Goal: Task Accomplishment & Management: Manage account settings

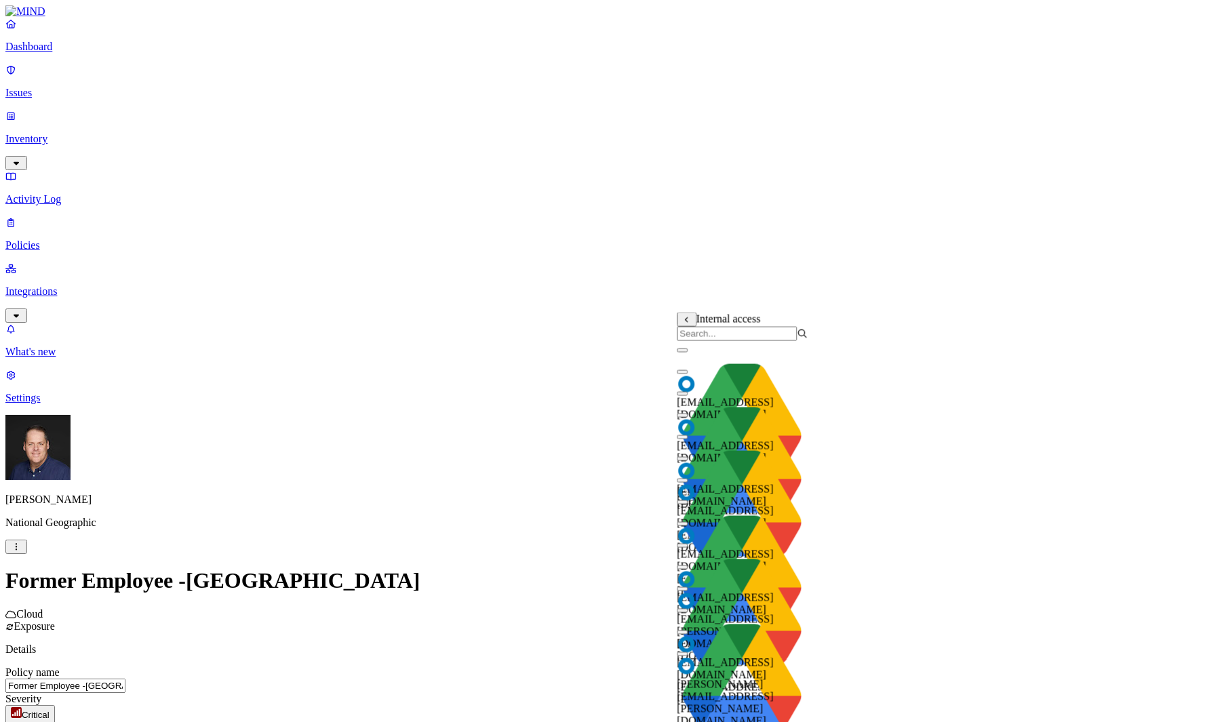
click at [718, 341] on input "search" at bounding box center [737, 334] width 120 height 14
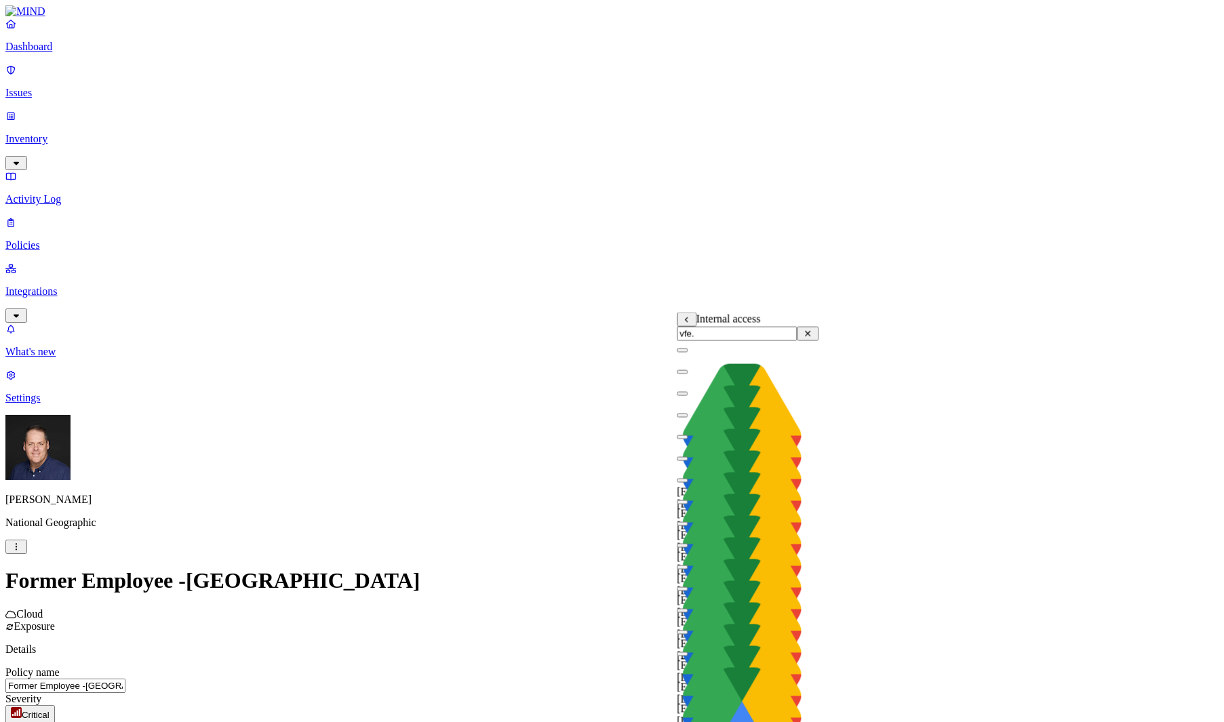
type input "vfe"
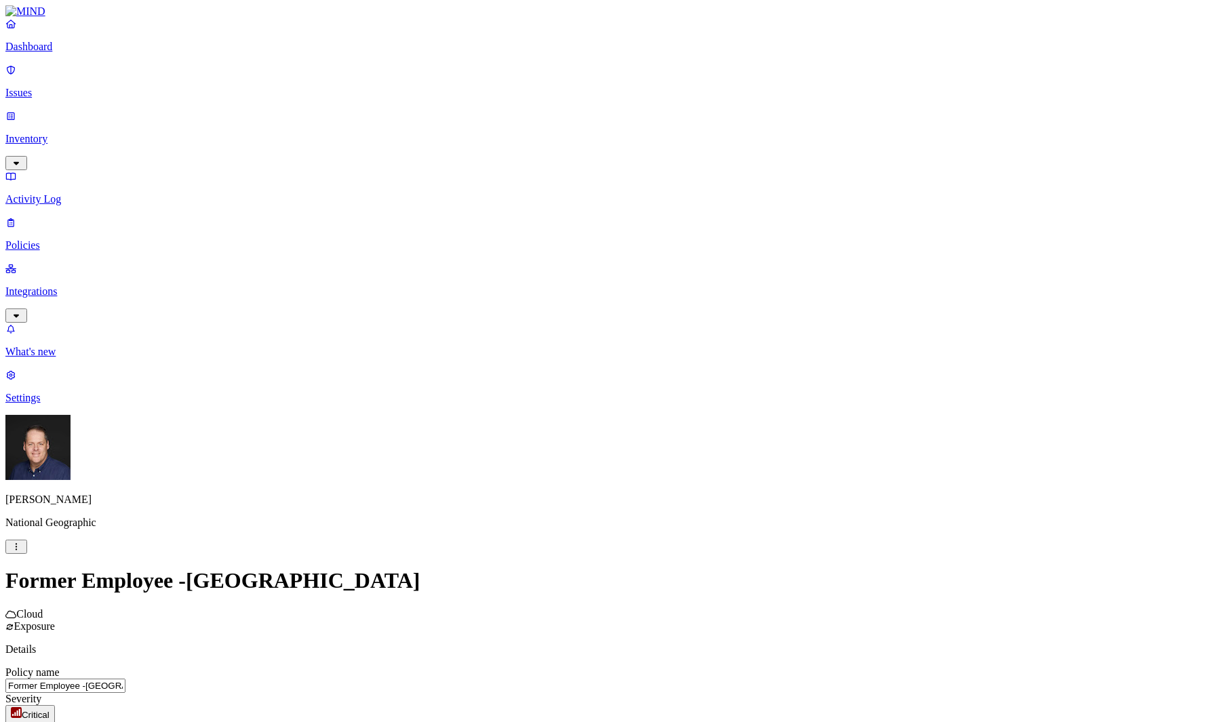
click at [55, 87] on p "Issues" at bounding box center [611, 93] width 1213 height 12
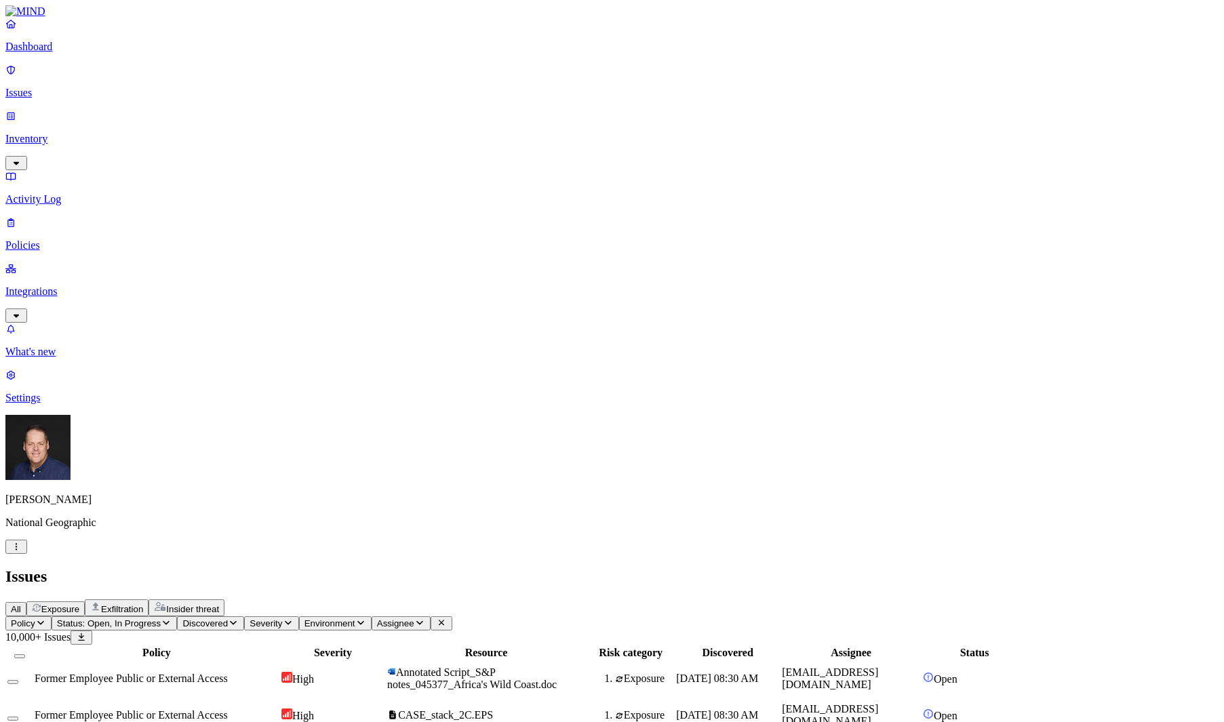
click at [79, 604] on span "Exposure" at bounding box center [60, 609] width 38 height 10
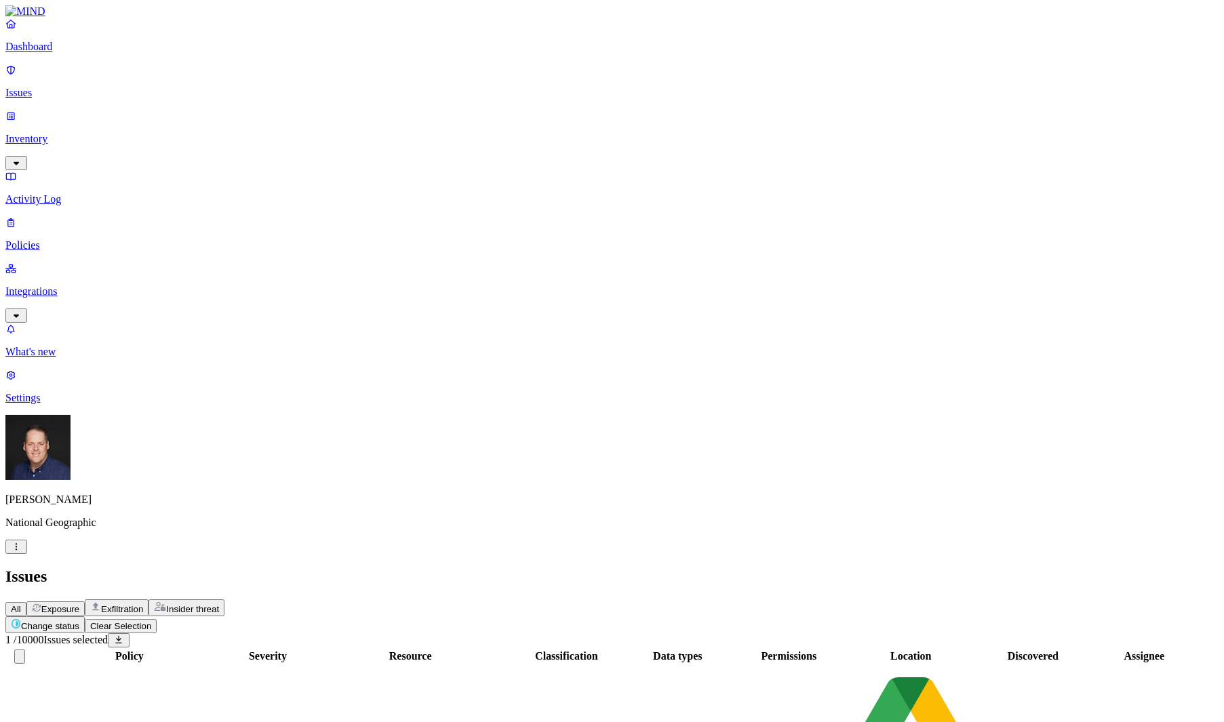
scroll to position [203, 0]
click at [46, 53] on p "Dashboard" at bounding box center [611, 47] width 1213 height 12
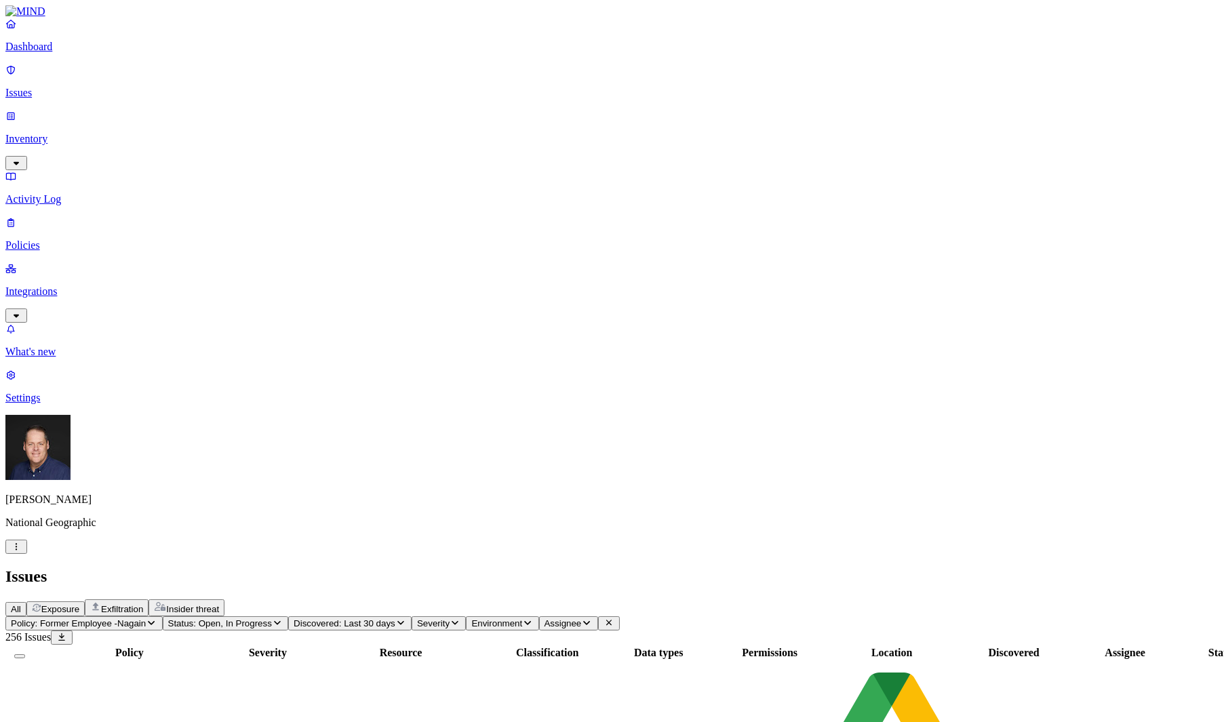
click at [58, 285] on p "Integrations" at bounding box center [611, 291] width 1213 height 12
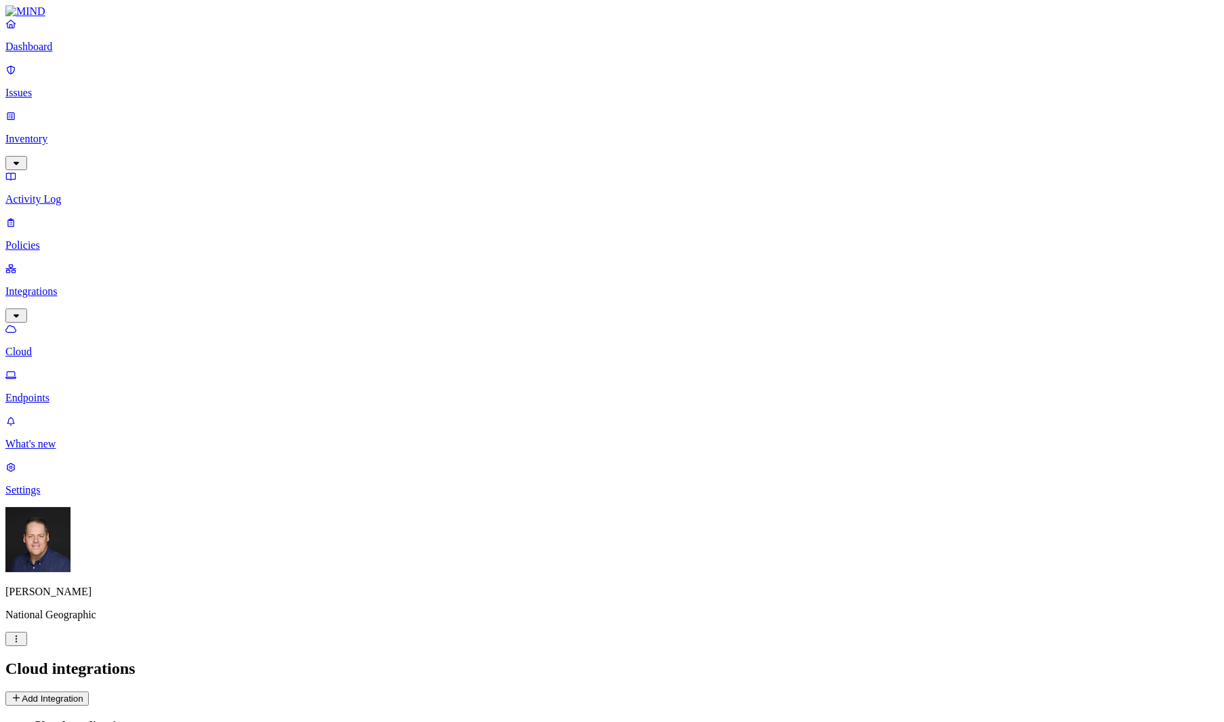
click at [36, 87] on p "Issues" at bounding box center [611, 93] width 1213 height 12
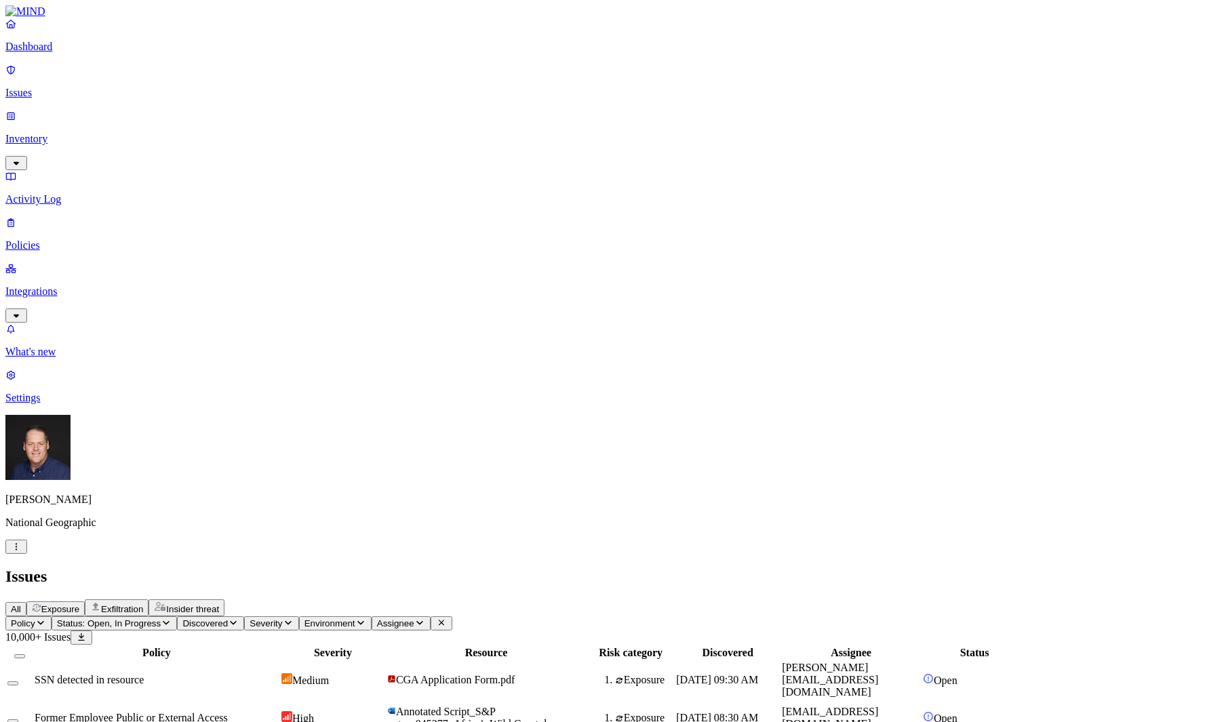
click at [279, 674] on div "SSN detected in resource" at bounding box center [157, 680] width 244 height 12
click at [143, 604] on span "Exfiltration" at bounding box center [122, 609] width 42 height 10
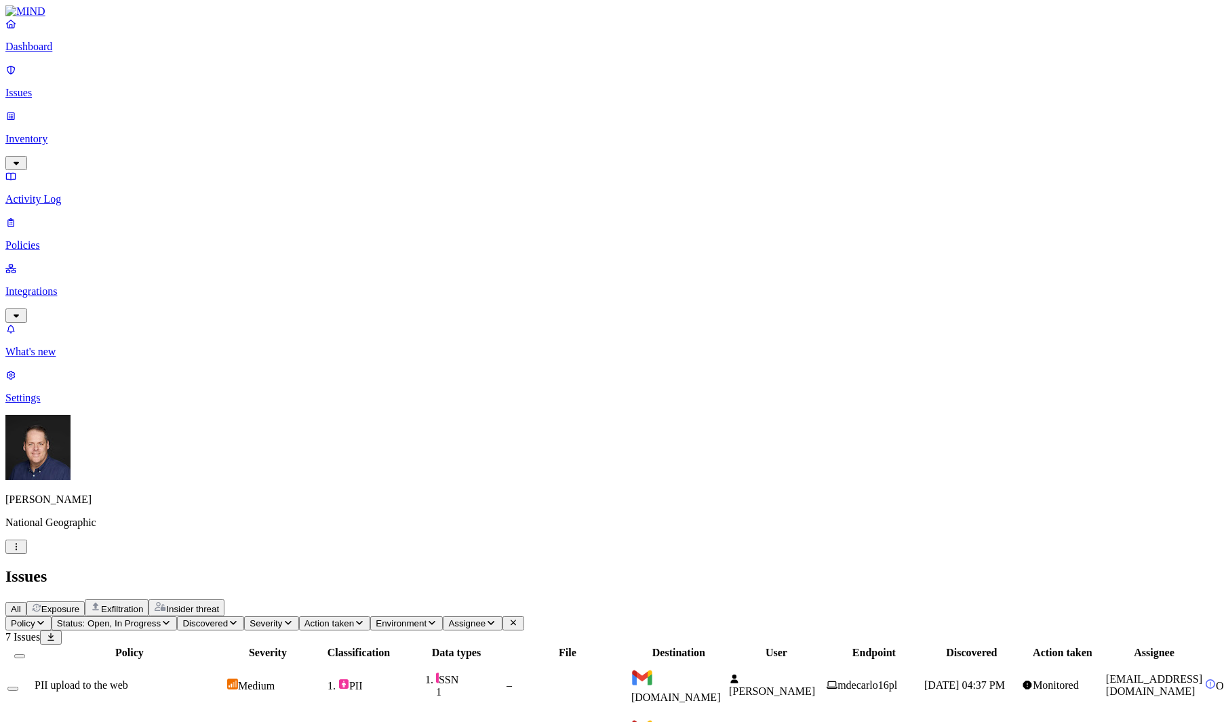
click at [219, 604] on span "Insider threat" at bounding box center [192, 609] width 53 height 10
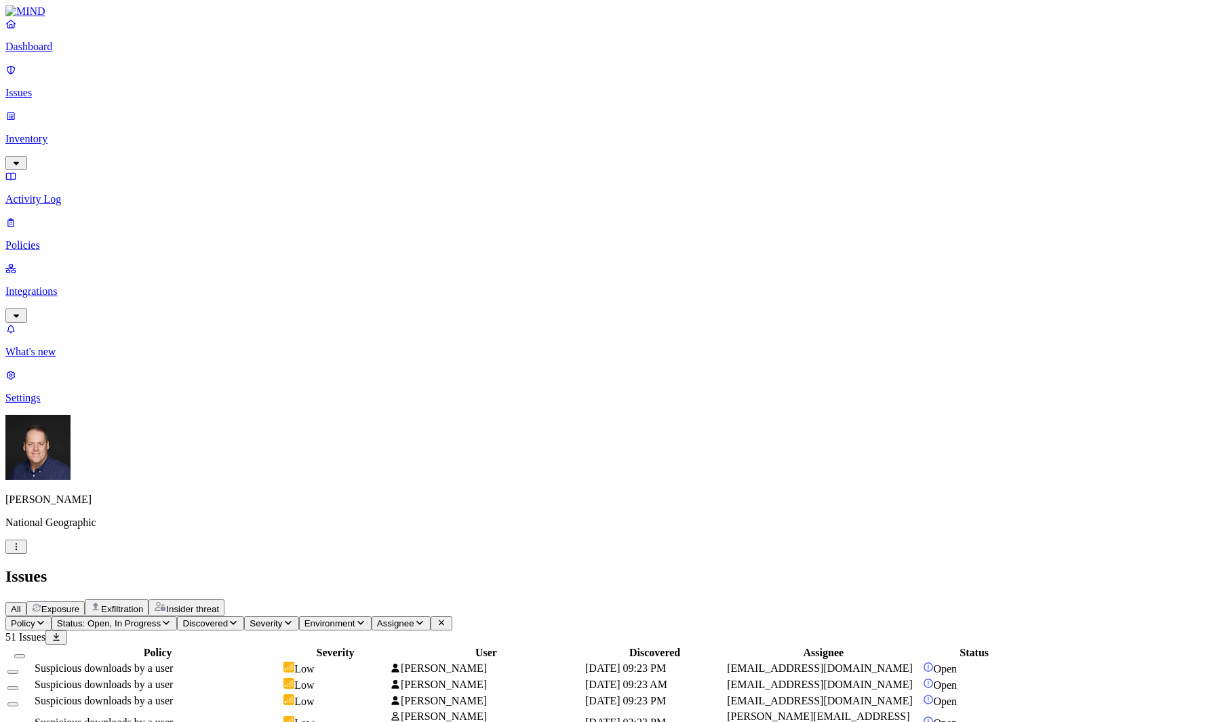
click at [173, 662] on span "Suspicious downloads by a user" at bounding box center [104, 668] width 138 height 12
click at [66, 133] on p "Inventory" at bounding box center [611, 139] width 1213 height 12
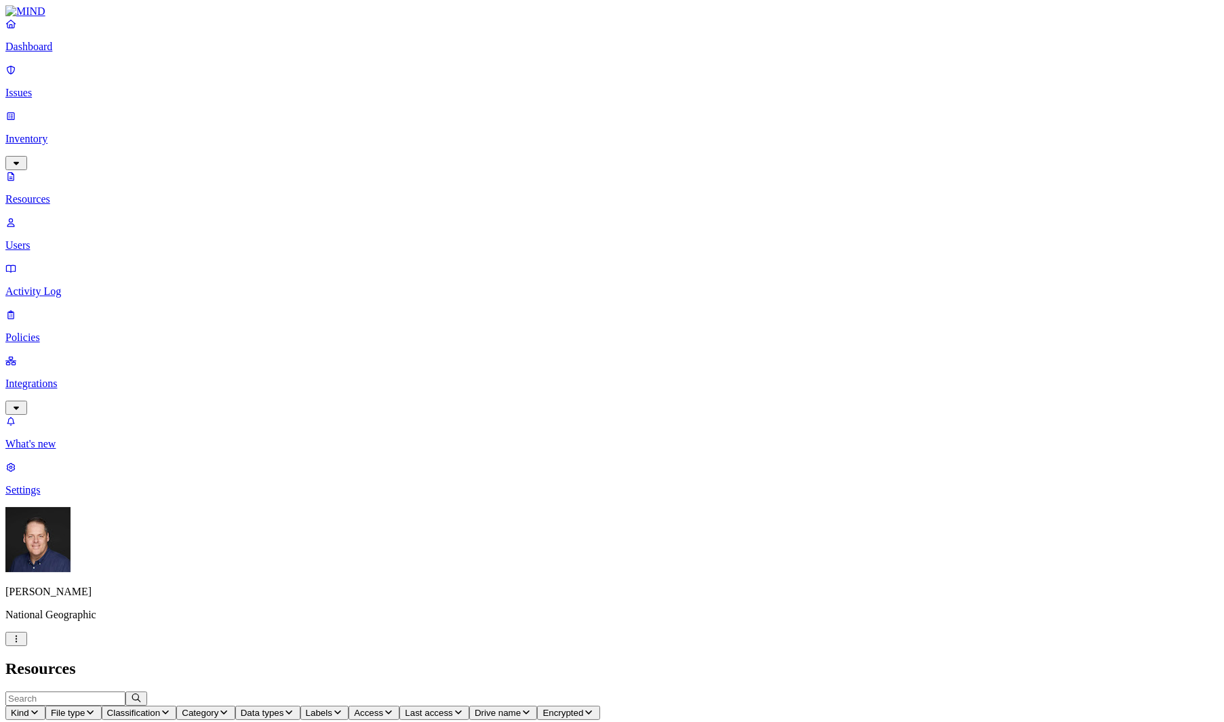
click at [57, 239] on p "Users" at bounding box center [611, 245] width 1213 height 12
click at [125, 691] on input "text" at bounding box center [65, 698] width 120 height 14
type input "jill"
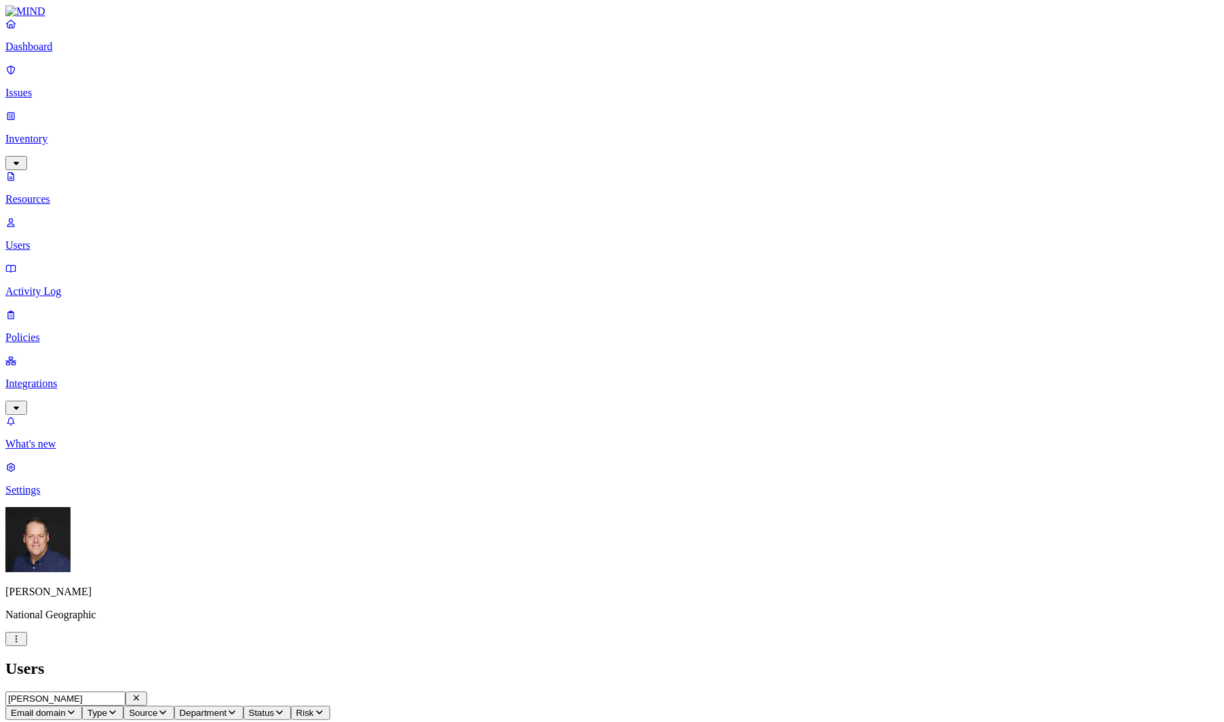
scroll to position [47, 0]
click at [51, 285] on p "Activity Log" at bounding box center [611, 291] width 1213 height 12
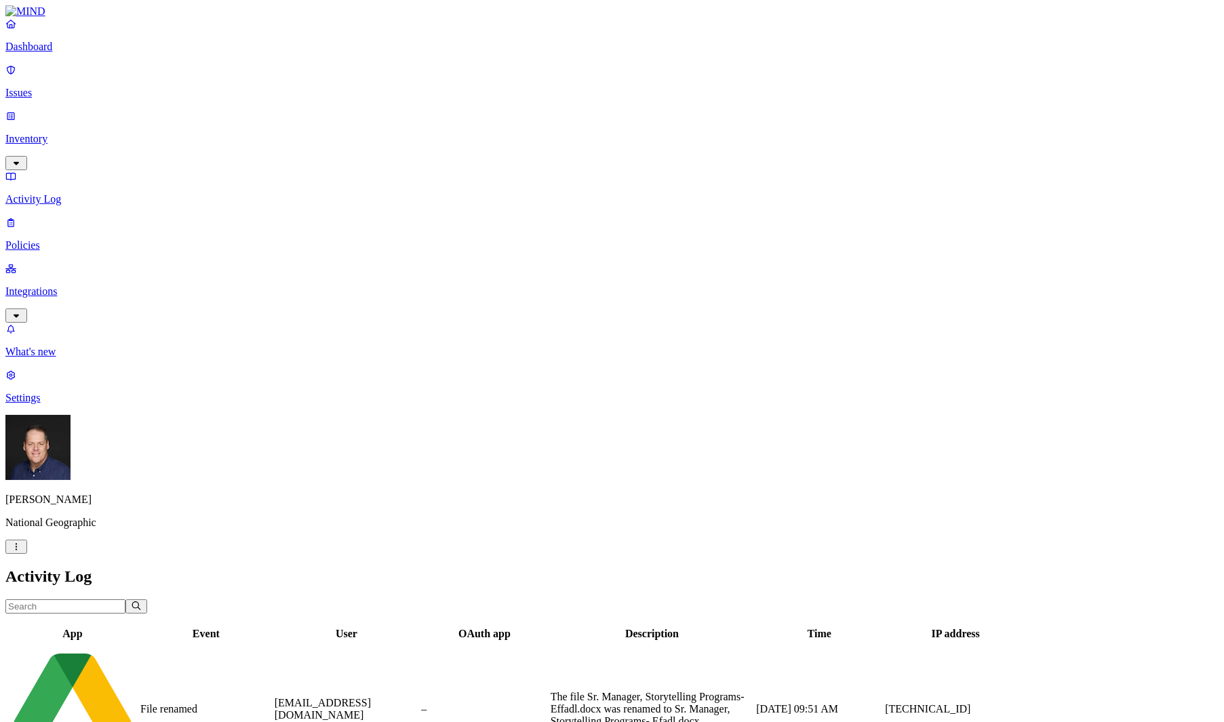
click at [37, 285] on p "Integrations" at bounding box center [611, 291] width 1213 height 12
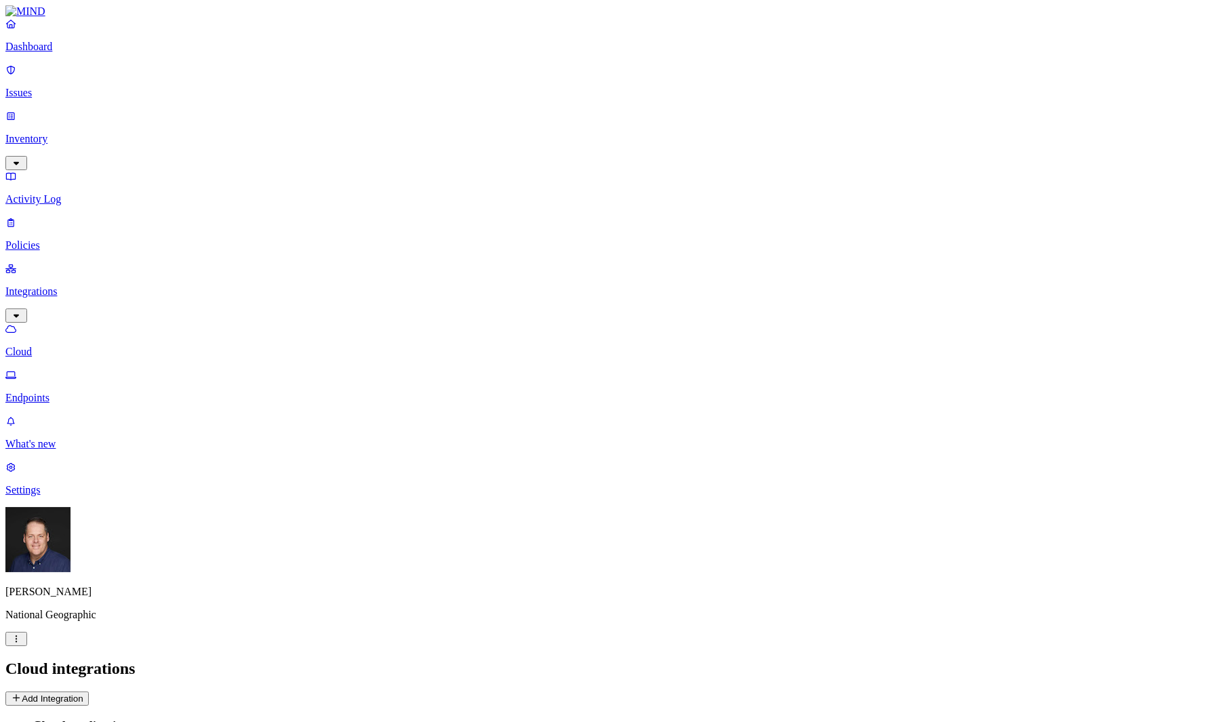
click at [63, 53] on p "Dashboard" at bounding box center [611, 47] width 1213 height 12
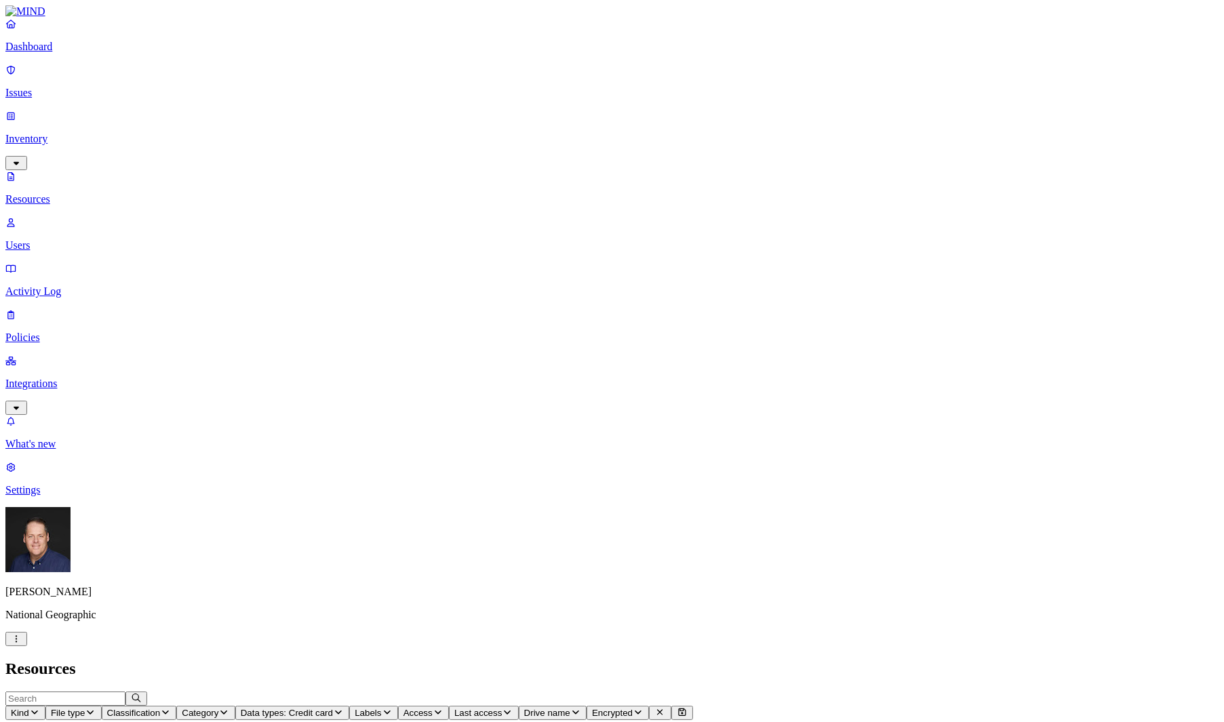
click at [398, 706] on button "Labels" at bounding box center [373, 713] width 49 height 14
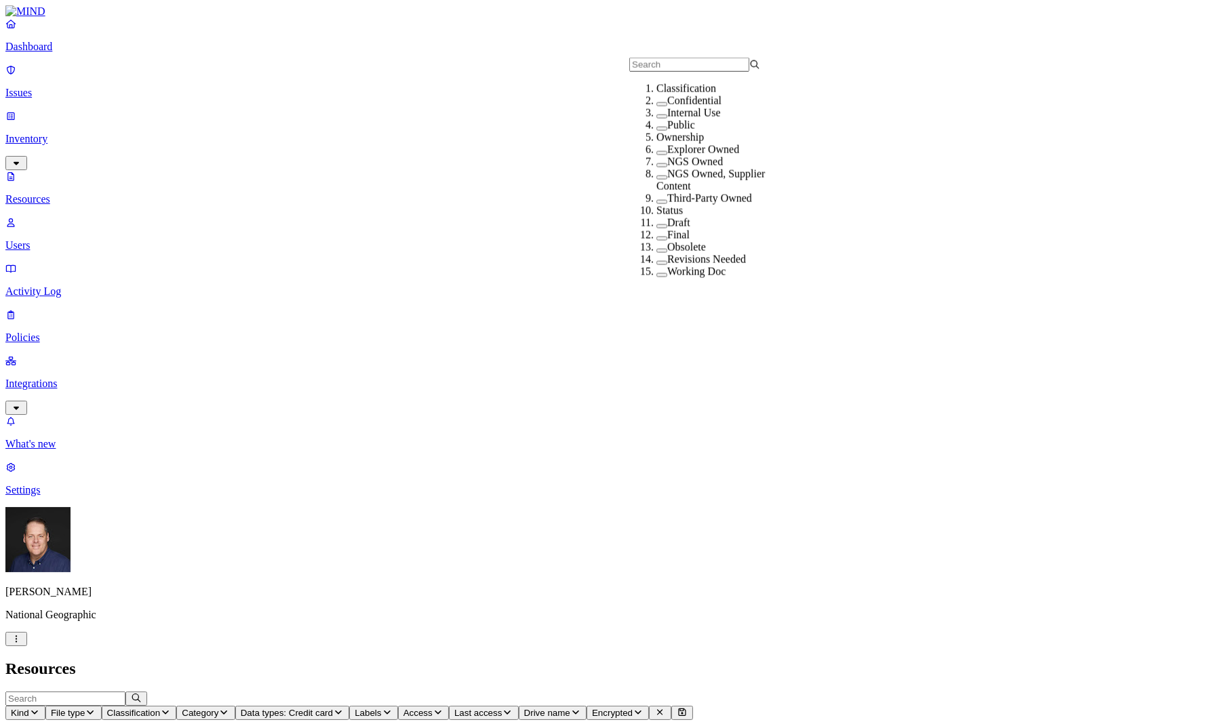
click at [398, 706] on button "Labels" at bounding box center [373, 713] width 49 height 14
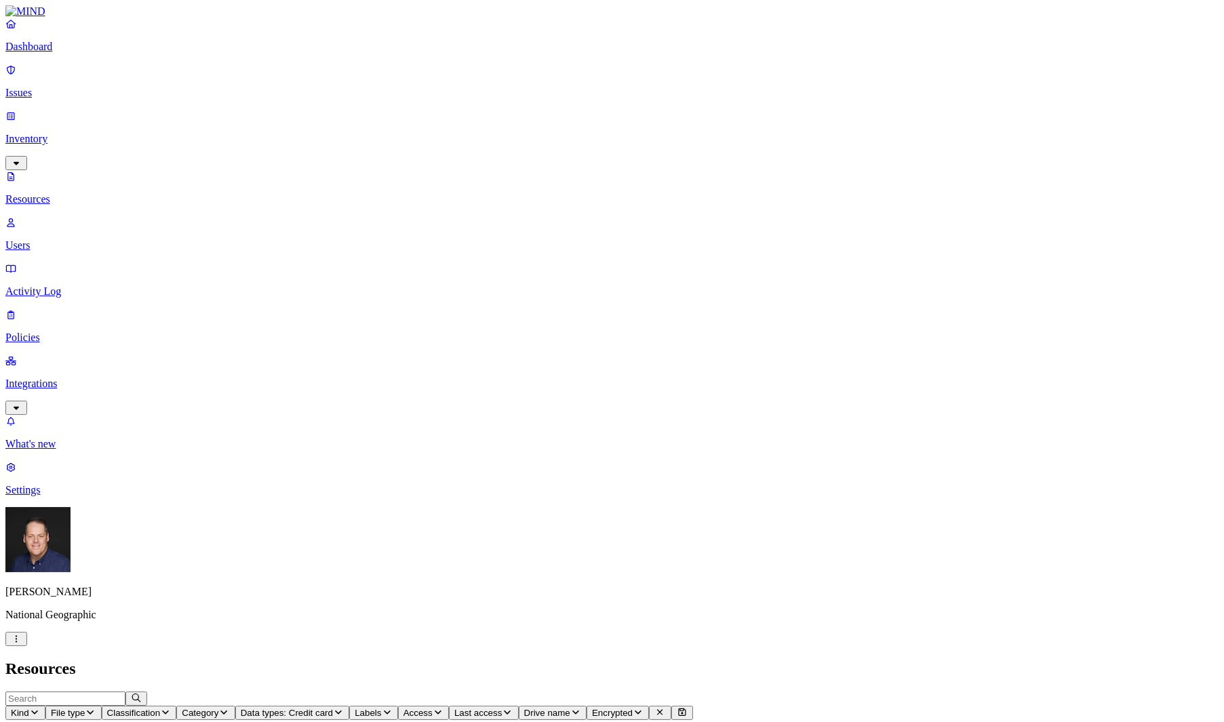
click at [433, 708] on span "Access" at bounding box center [417, 713] width 29 height 10
click at [708, 271] on button "button" at bounding box center [713, 273] width 11 height 4
click at [409, 660] on header "Resources" at bounding box center [611, 669] width 1213 height 18
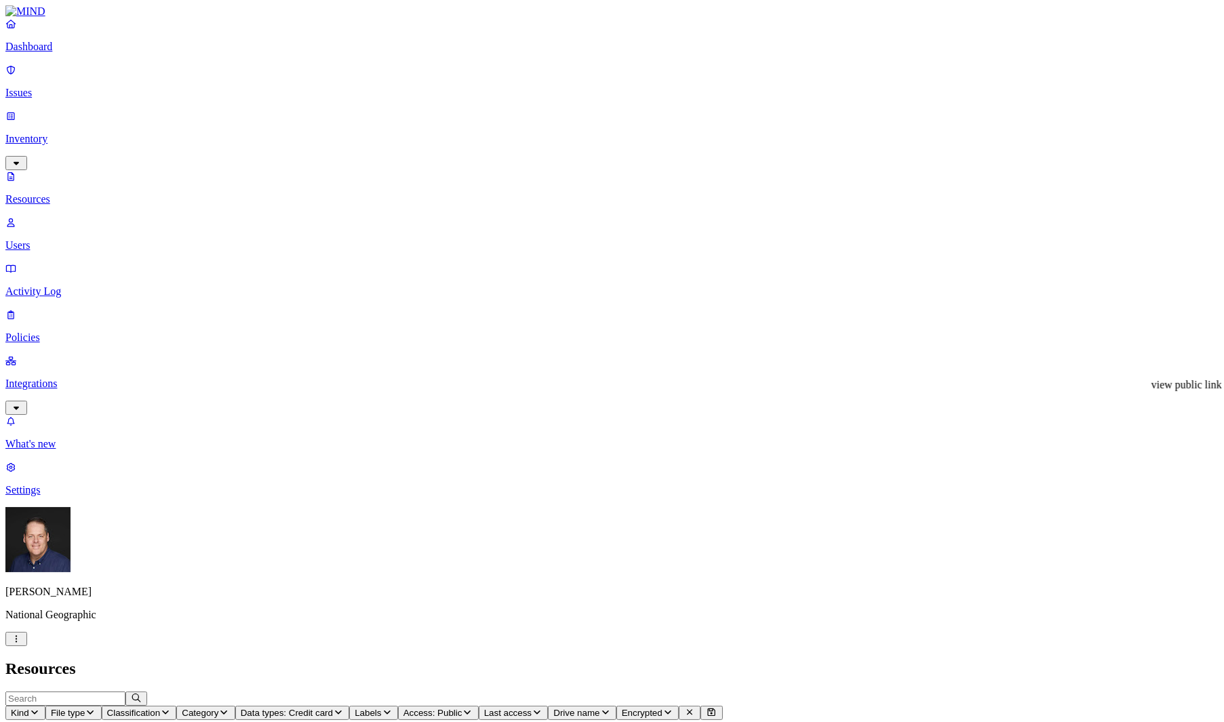
drag, startPoint x: 1048, startPoint y: 52, endPoint x: 876, endPoint y: 53, distance: 172.2
copy h3 "Petros Dermetzis Passport.jpeg"
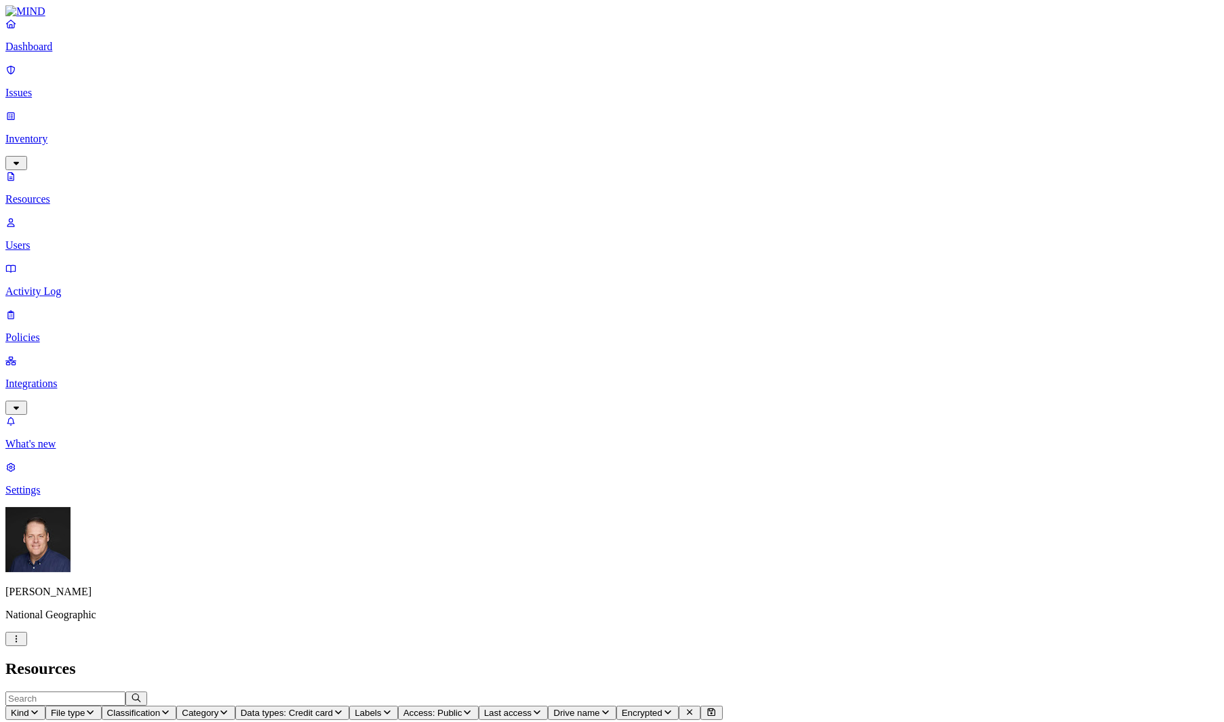
drag, startPoint x: 1047, startPoint y: 49, endPoint x: 874, endPoint y: 56, distance: 173.7
copy h3 "Petros Dermetzis Passport.jpeg"
click at [52, 87] on p "Issues" at bounding box center [611, 93] width 1213 height 12
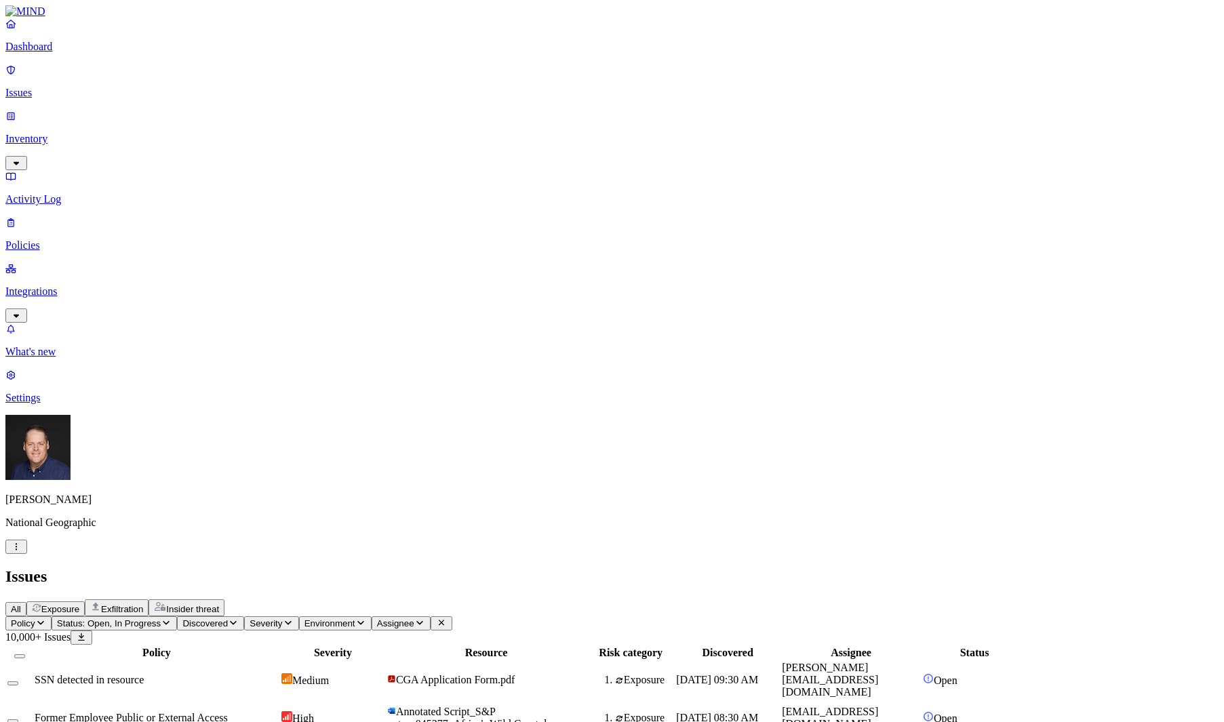
click at [52, 616] on button "Policy" at bounding box center [28, 623] width 46 height 14
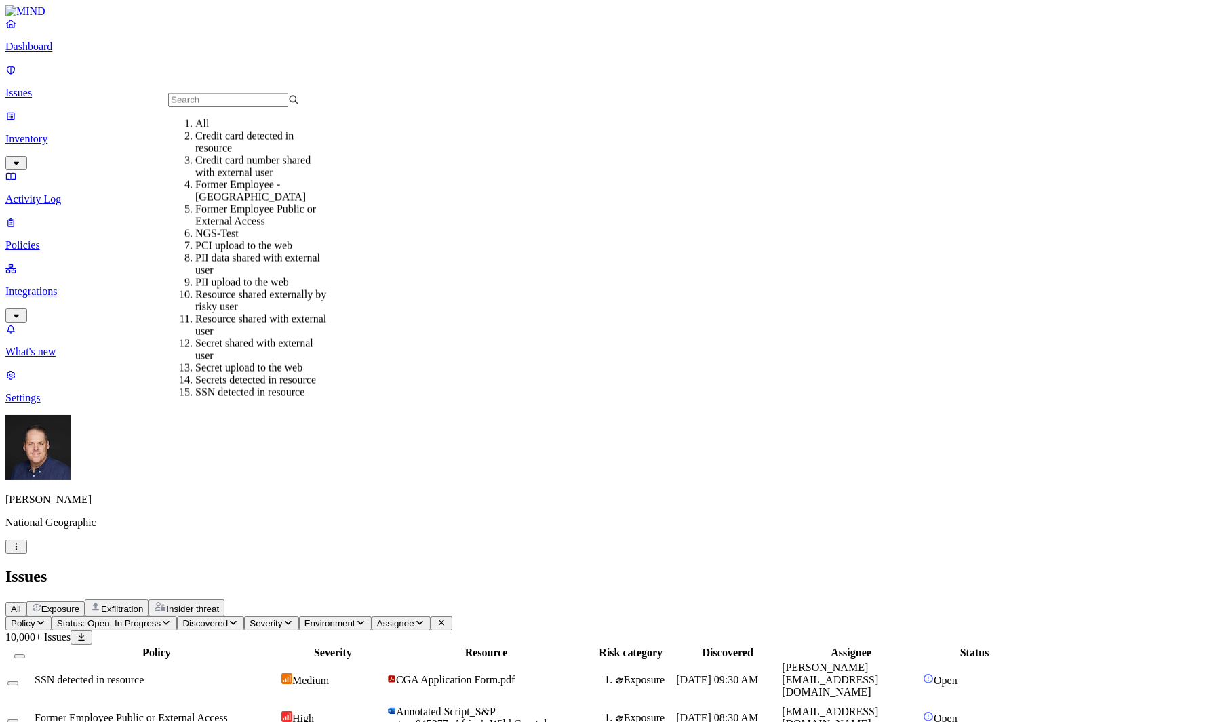
click at [210, 155] on div "Credit card detected in resource" at bounding box center [260, 142] width 131 height 24
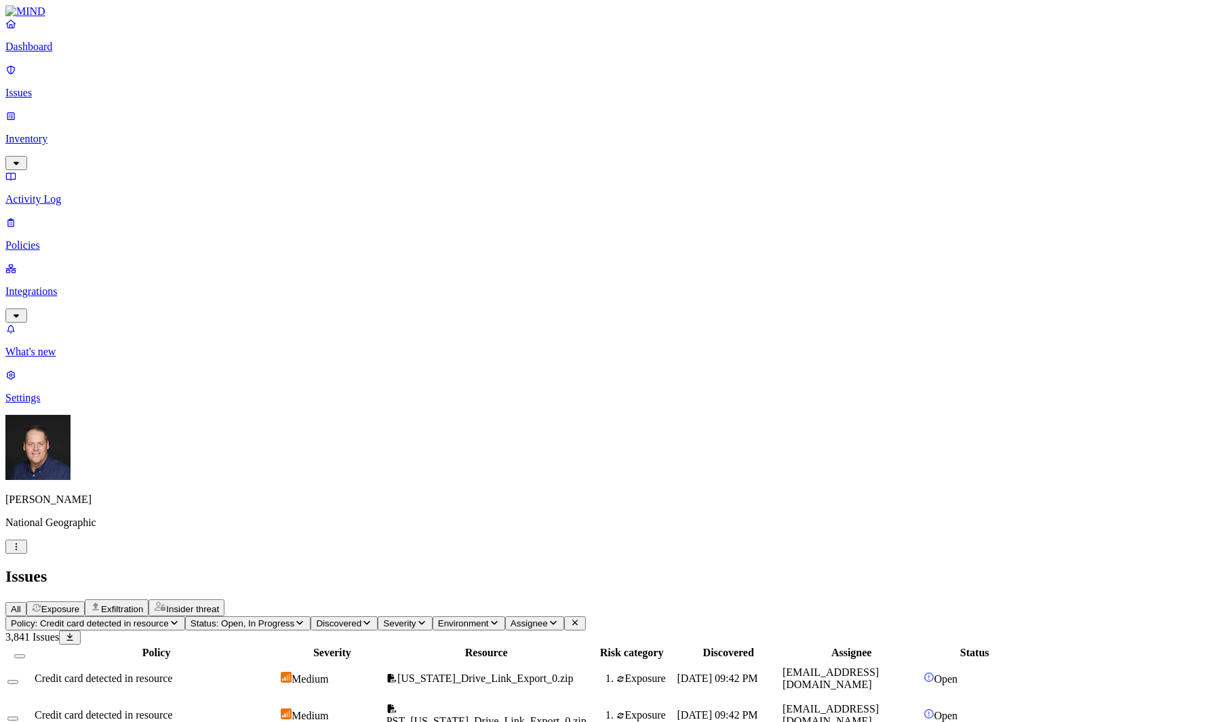
click at [180, 618] on icon "button" at bounding box center [174, 622] width 11 height 9
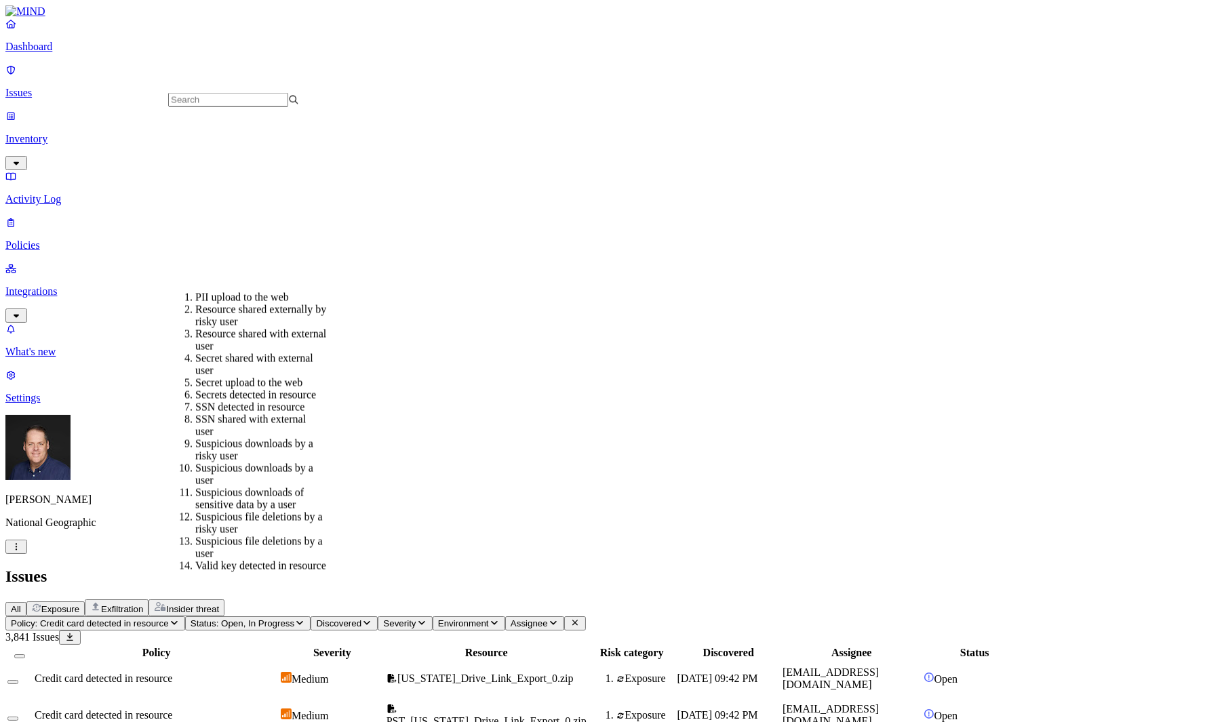
scroll to position [282, 0]
click at [294, 414] on div "SSN shared with external user" at bounding box center [260, 426] width 131 height 24
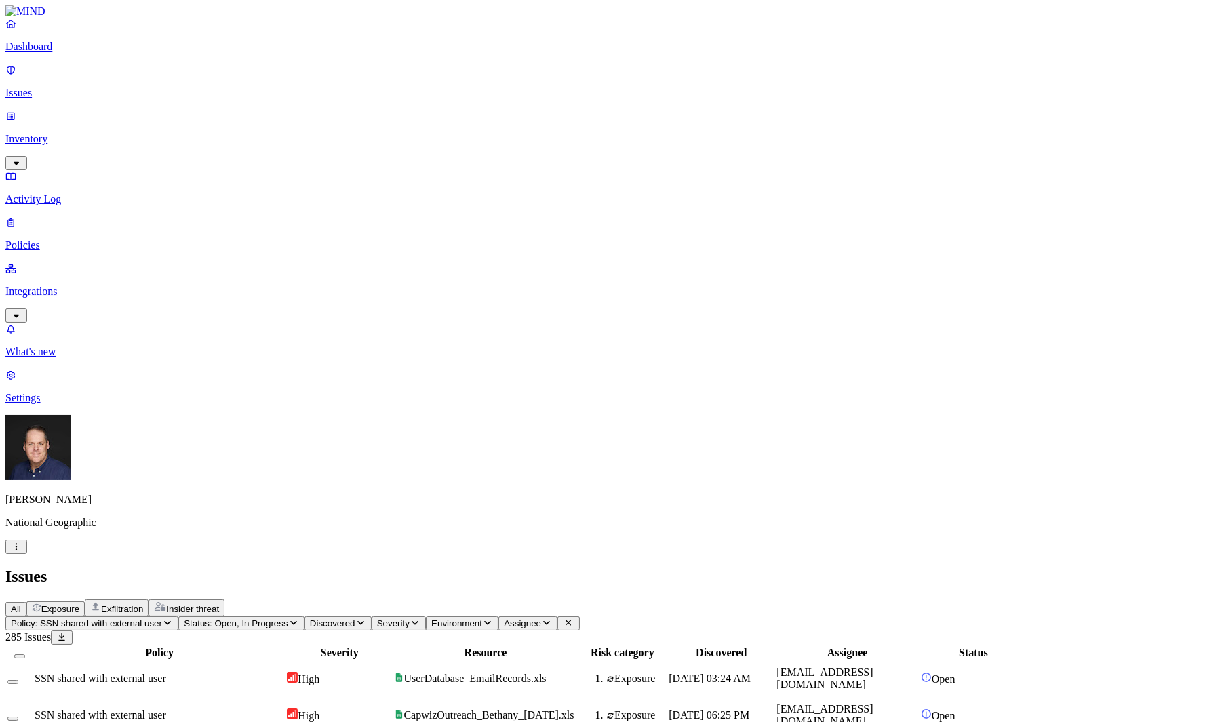
click at [284, 672] on div "SSN shared with external user" at bounding box center [159, 678] width 249 height 12
drag, startPoint x: 1063, startPoint y: 528, endPoint x: 1056, endPoint y: 529, distance: 6.9
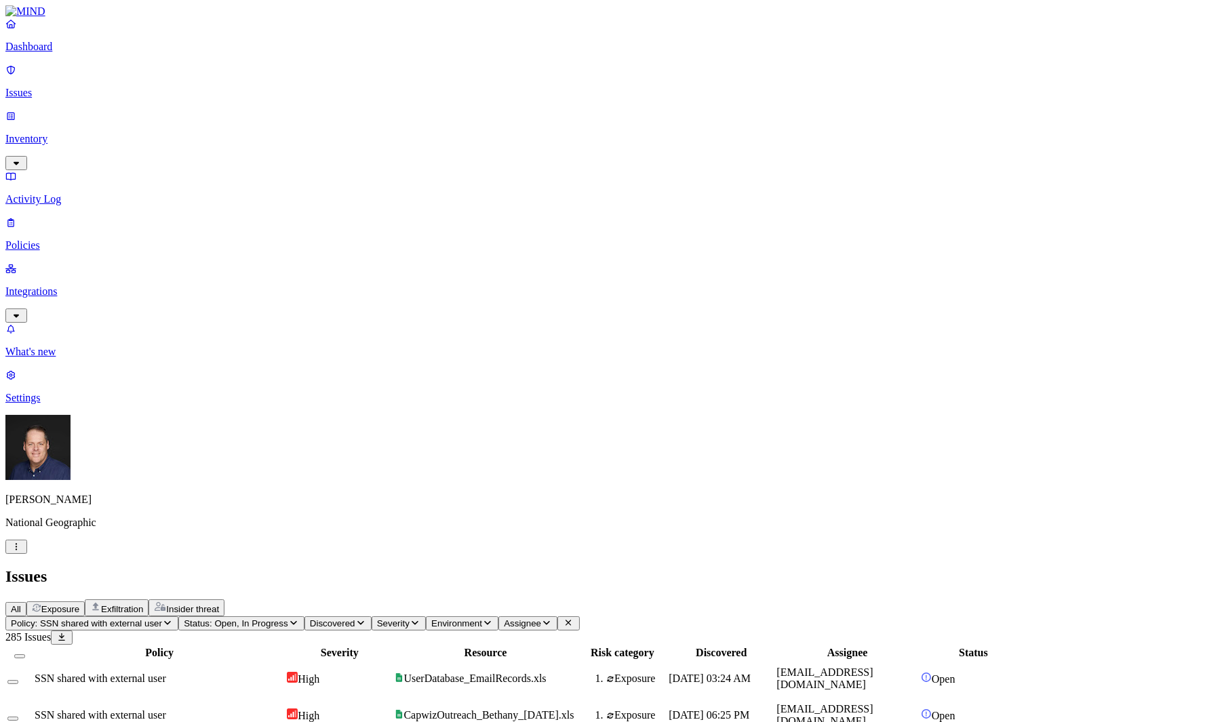
click at [284, 672] on div "SSN shared with external user" at bounding box center [159, 678] width 249 height 12
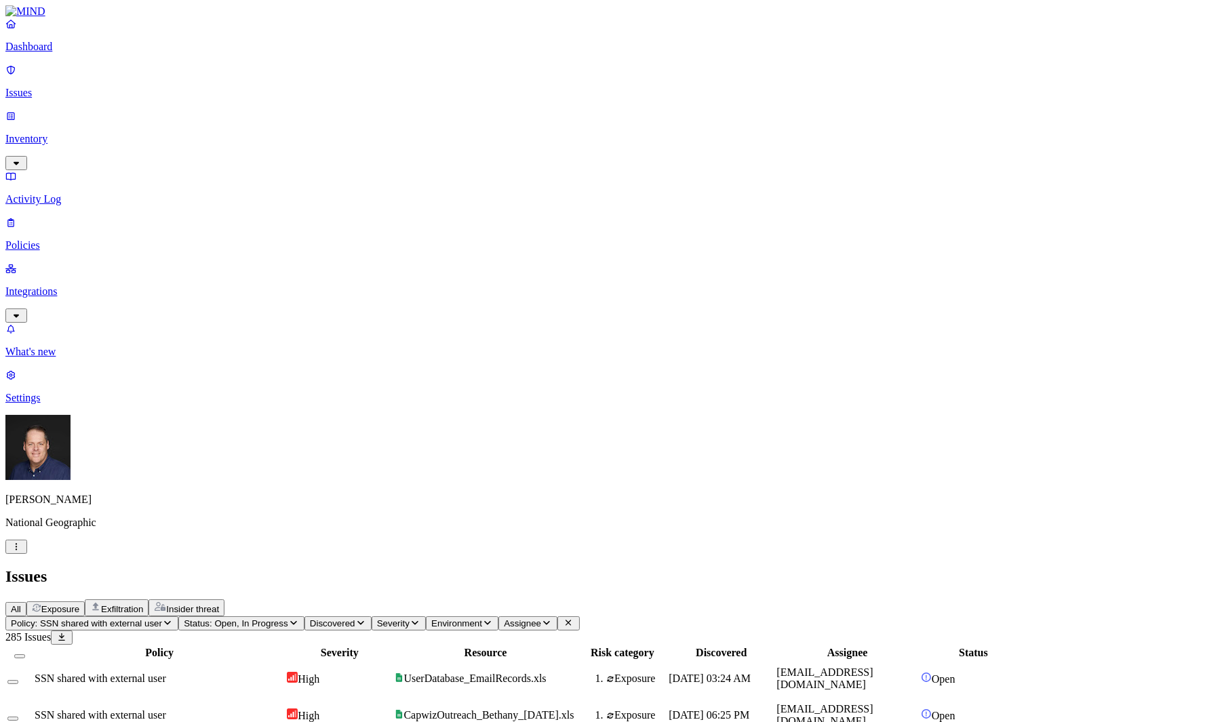
scroll to position [184, 0]
click at [49, 285] on p "Integrations" at bounding box center [611, 291] width 1213 height 12
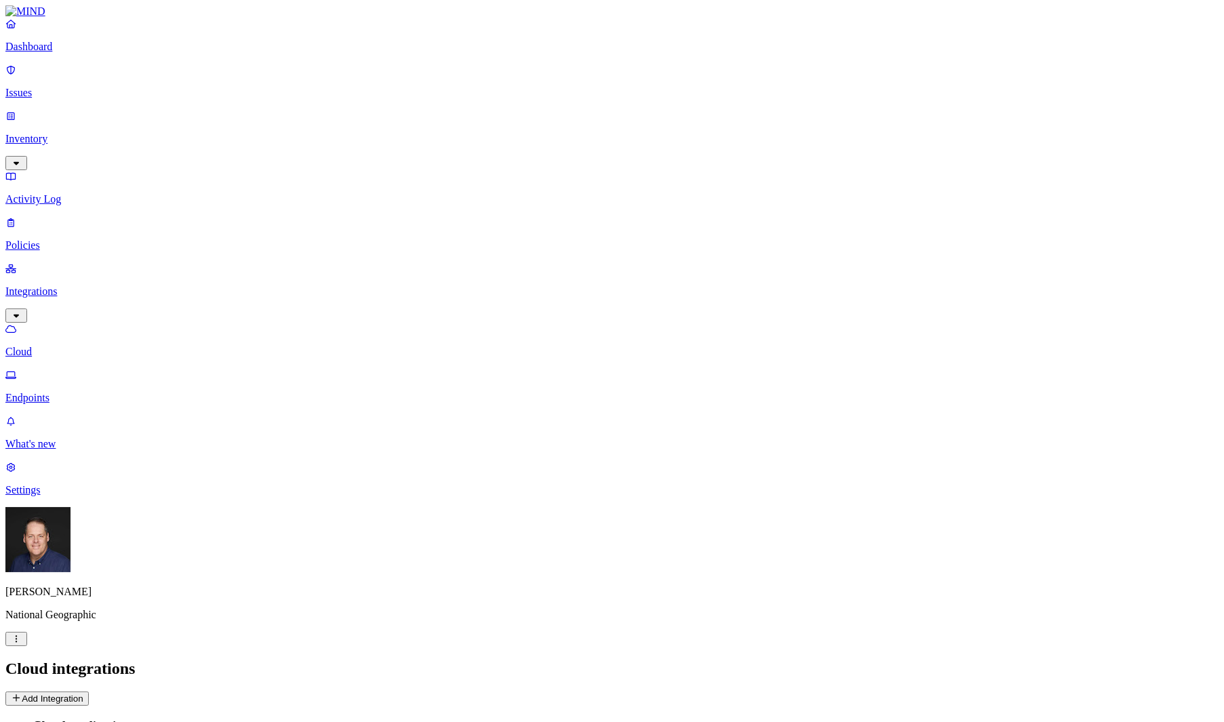
click at [47, 496] on p "Settings" at bounding box center [611, 490] width 1213 height 12
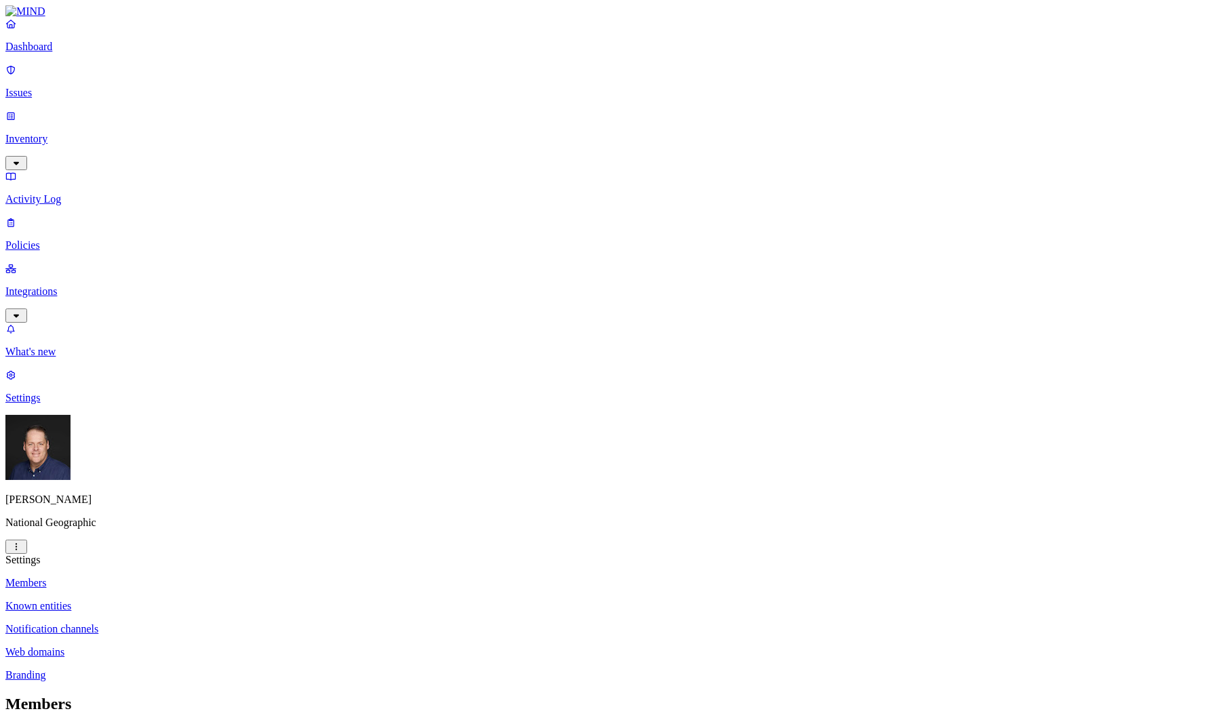
click at [246, 623] on p "Notification channels" at bounding box center [611, 629] width 1213 height 12
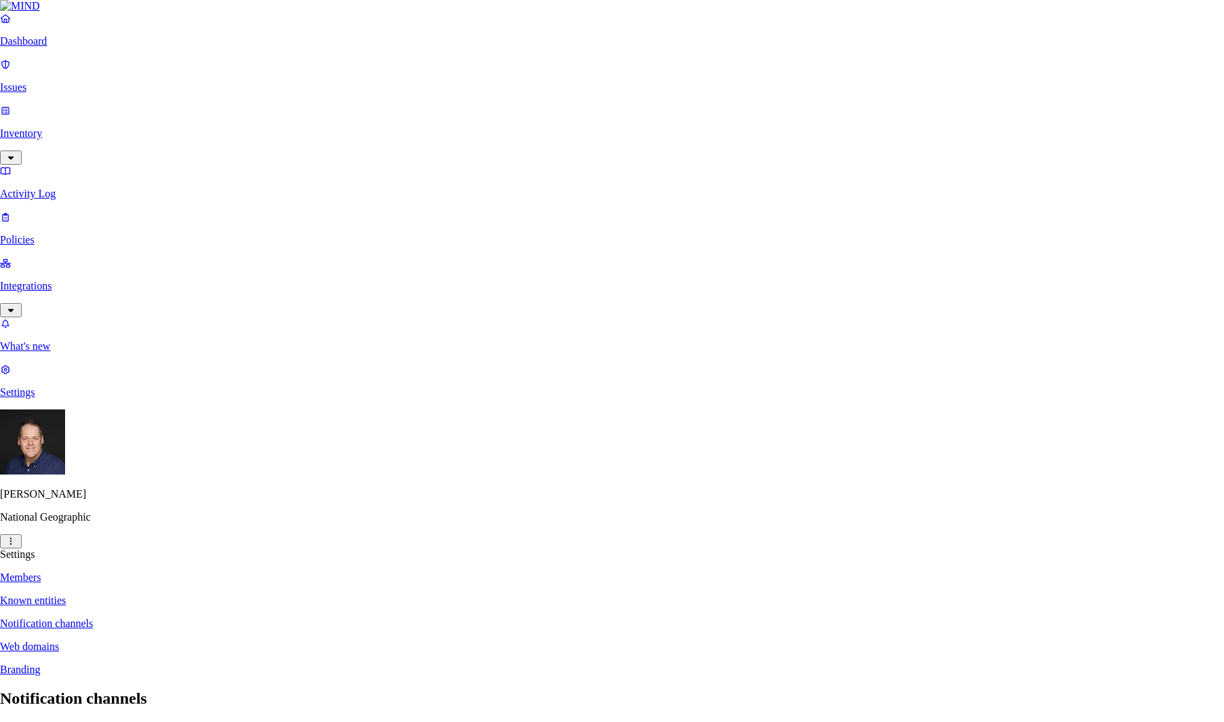
drag, startPoint x: 586, startPoint y: 182, endPoint x: 420, endPoint y: 181, distance: 166.8
click at [418, 182] on body "Dashboard Issues Inventory Activity Log Policies Integrations What's new 1 Sett…" at bounding box center [612, 569] width 1224 height 1138
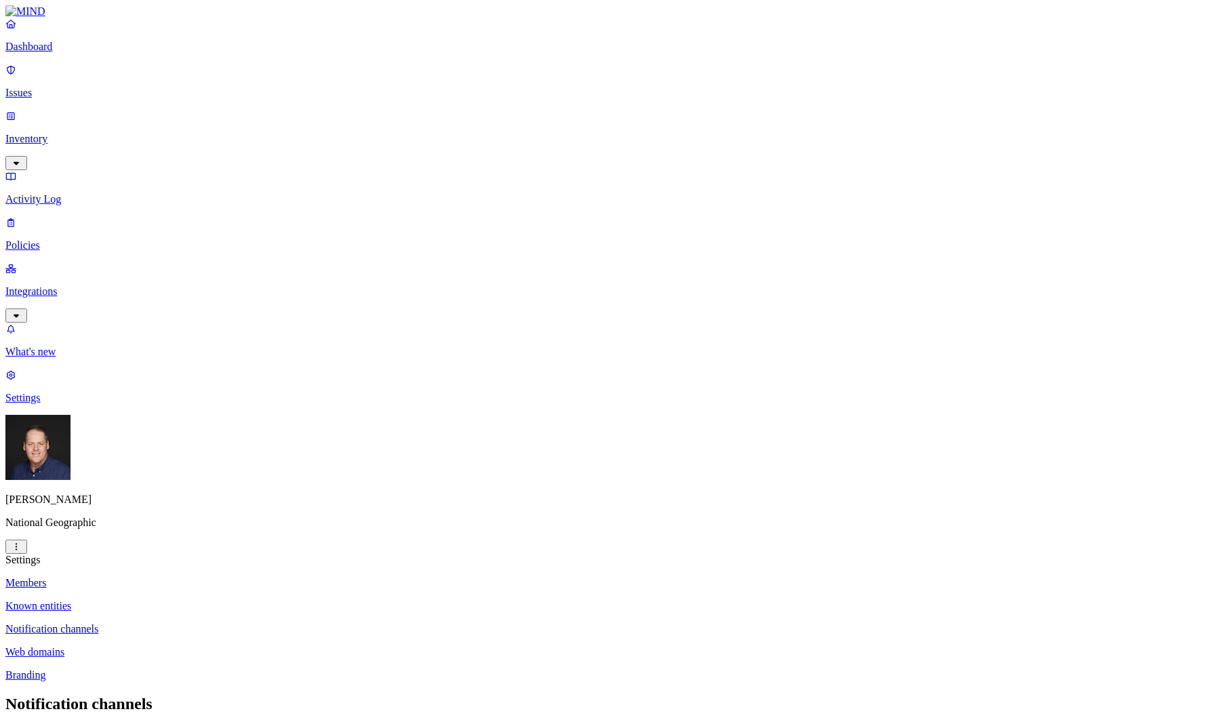
click at [196, 669] on p "Branding" at bounding box center [611, 675] width 1213 height 12
click at [197, 646] on p "Web domains" at bounding box center [611, 652] width 1213 height 12
click at [190, 623] on p "Notification channels" at bounding box center [611, 629] width 1213 height 12
click at [205, 600] on p "Known entities" at bounding box center [611, 606] width 1213 height 12
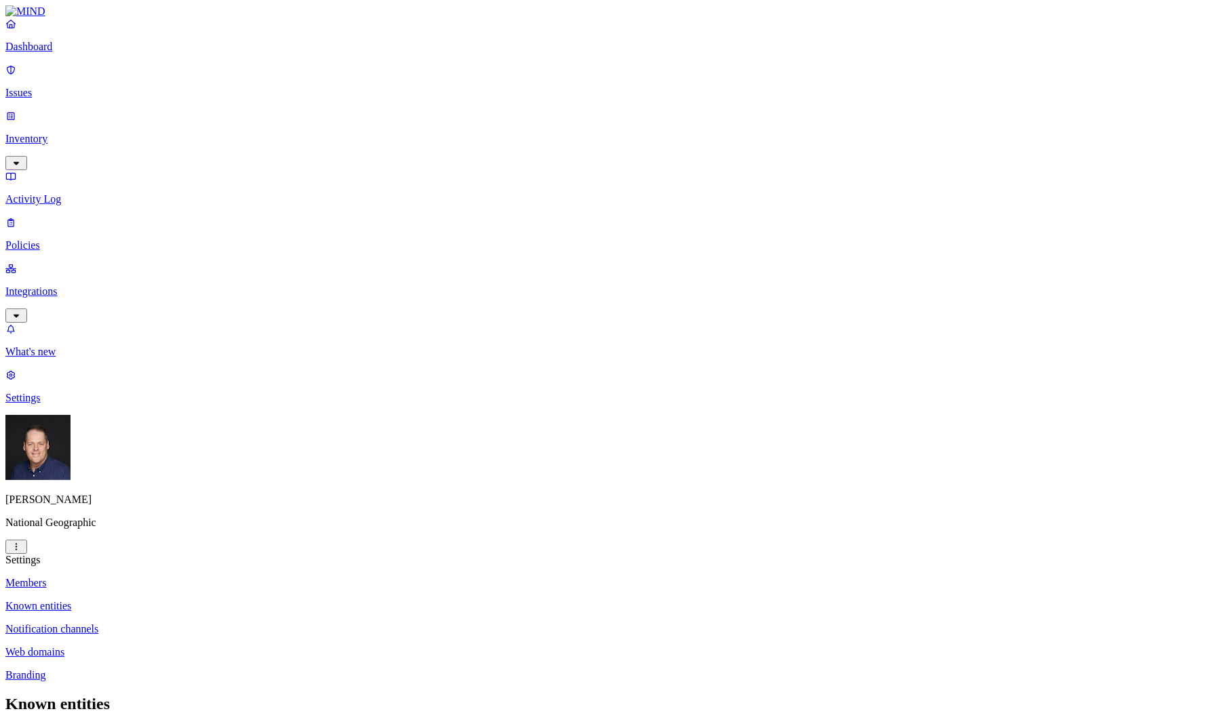
click at [218, 623] on p "Notification channels" at bounding box center [611, 629] width 1213 height 12
click at [61, 404] on p "Settings" at bounding box center [611, 398] width 1213 height 12
